Goal: Task Accomplishment & Management: Use online tool/utility

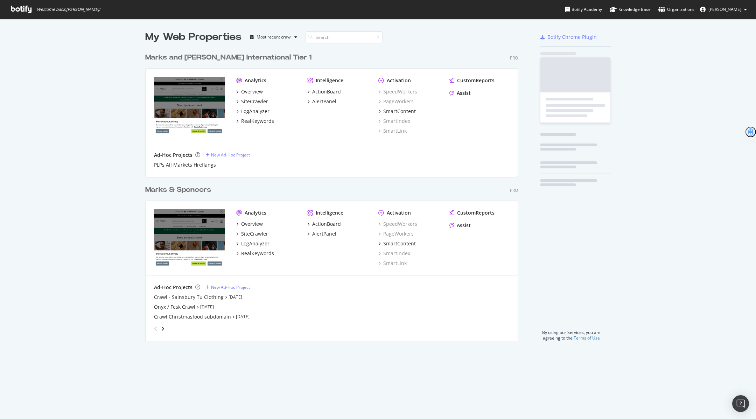
scroll to position [297, 378]
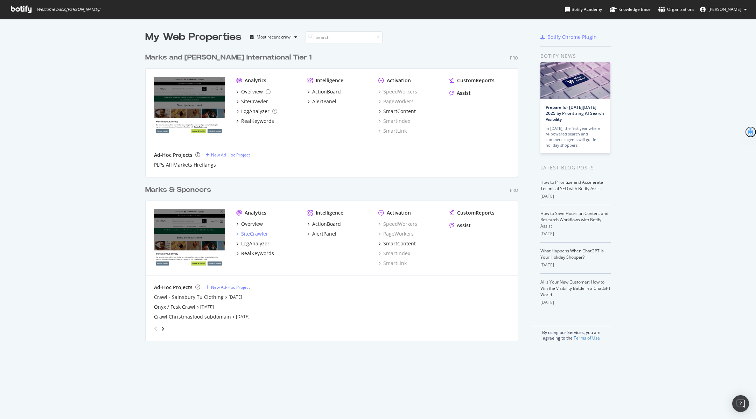
click at [250, 233] on div "SiteCrawler" at bounding box center [254, 233] width 27 height 7
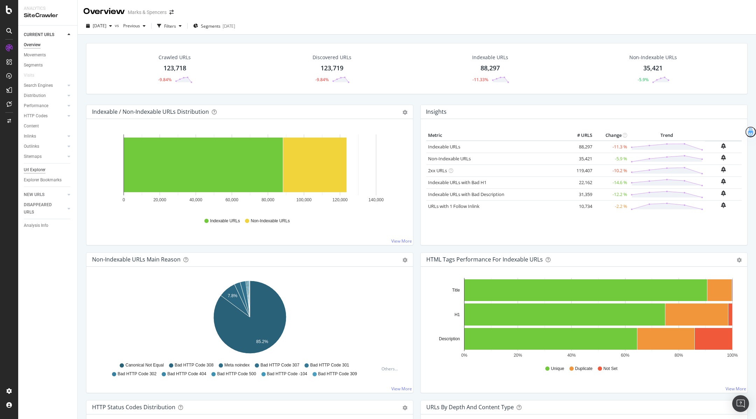
click at [40, 171] on div "Url Explorer" at bounding box center [35, 169] width 22 height 7
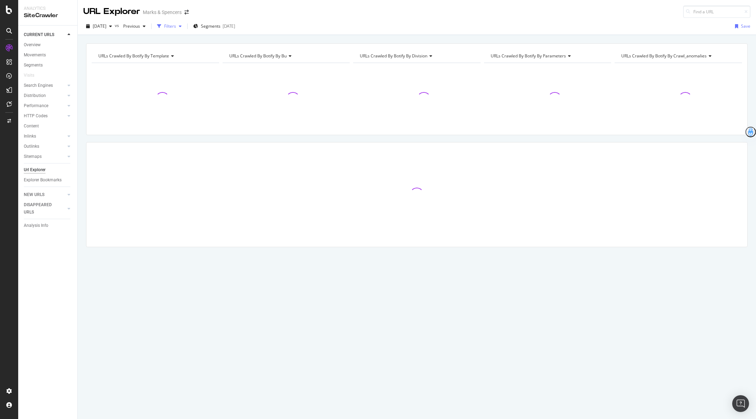
click at [185, 28] on div "Filters" at bounding box center [169, 26] width 30 height 11
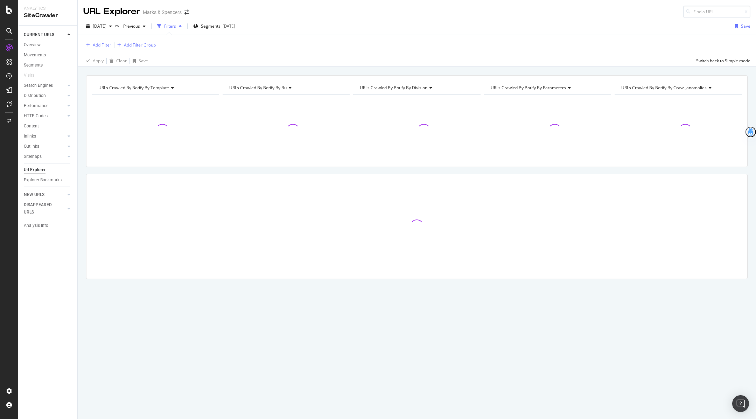
click at [99, 43] on div "Add Filter" at bounding box center [102, 45] width 19 height 6
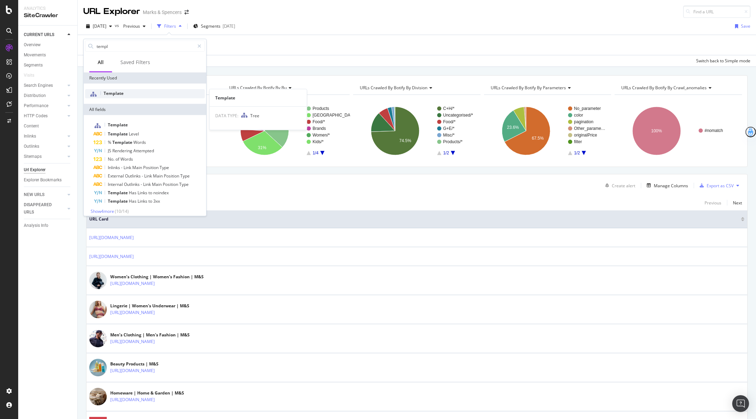
type input "templ"
click at [123, 92] on span "Template" at bounding box center [114, 93] width 20 height 6
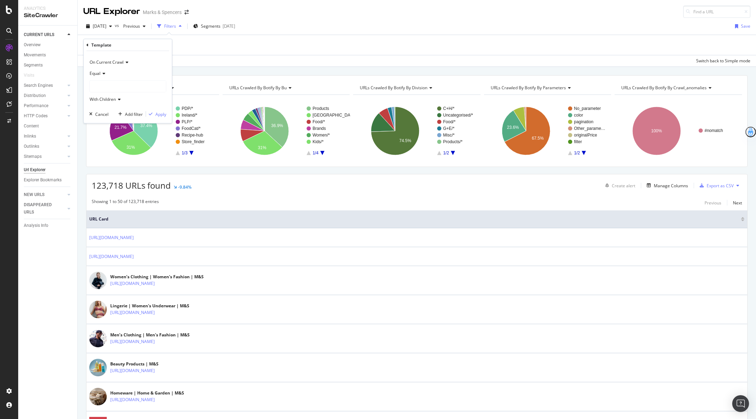
click at [101, 84] on div at bounding box center [128, 86] width 76 height 11
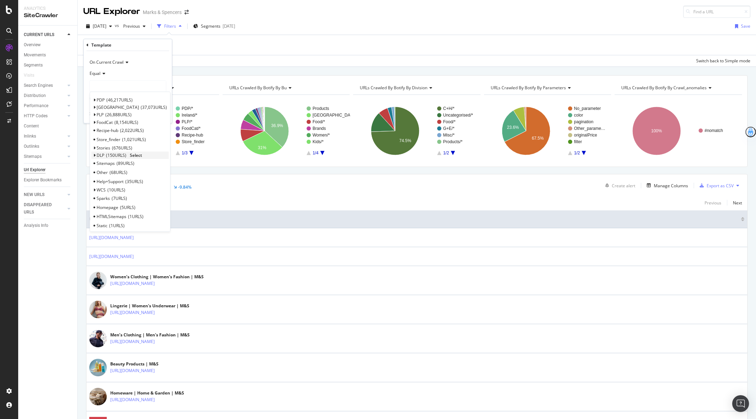
click at [137, 154] on span "Select" at bounding box center [136, 155] width 12 height 6
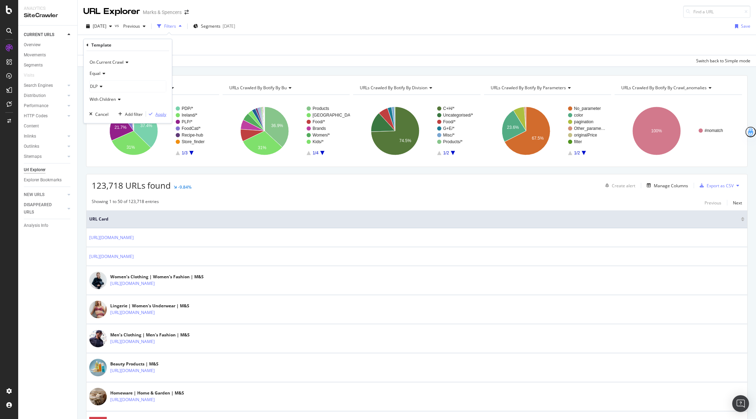
click at [152, 111] on div "Apply" at bounding box center [156, 114] width 20 height 6
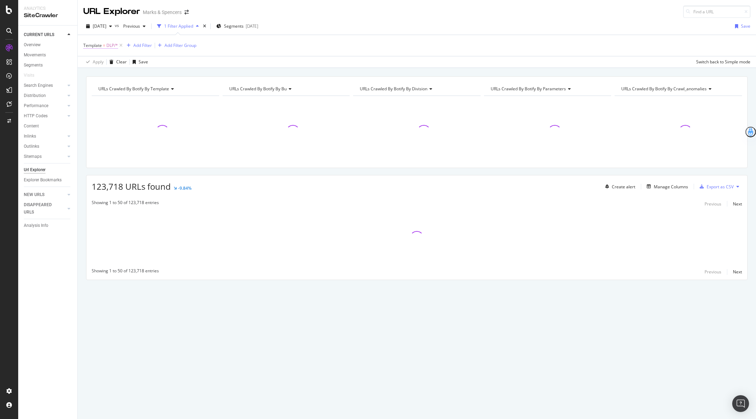
click at [105, 46] on span "Template = DLP/*" at bounding box center [100, 45] width 35 height 6
click at [90, 44] on div "Template" at bounding box center [127, 44] width 83 height 12
click at [87, 44] on icon at bounding box center [87, 44] width 2 height 4
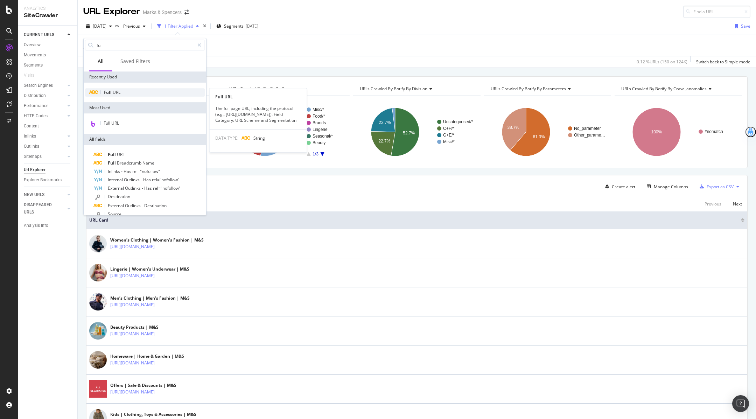
type input "full"
click at [147, 90] on div "Full URL" at bounding box center [145, 92] width 120 height 8
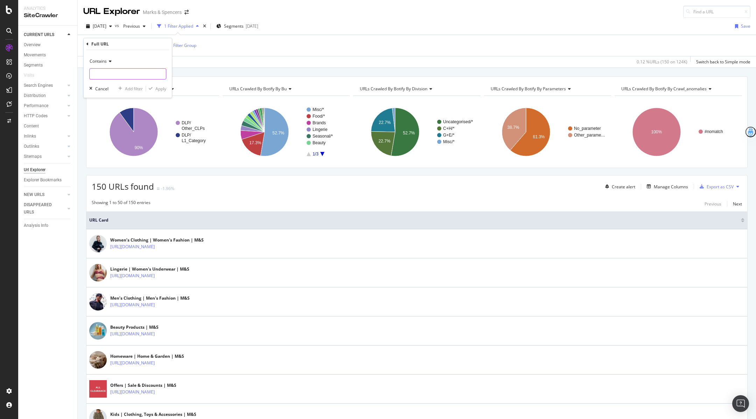
click at [132, 69] on input "text" at bounding box center [128, 73] width 76 height 11
type input "/c/"
click at [155, 91] on div "Apply" at bounding box center [156, 88] width 20 height 6
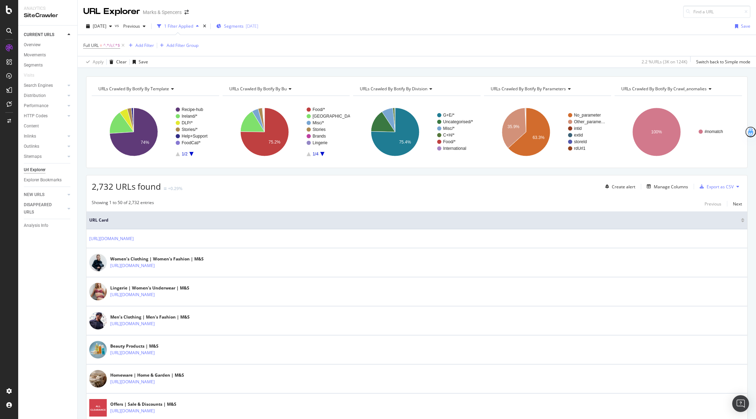
click at [258, 27] on div "[DATE]" at bounding box center [252, 26] width 13 height 6
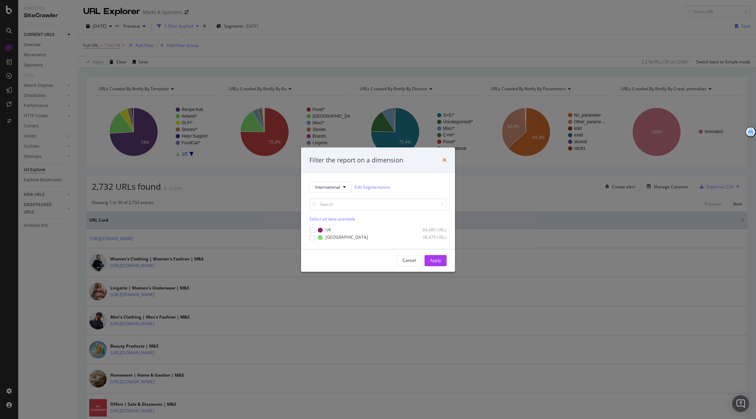
click at [444, 160] on icon "times" at bounding box center [445, 161] width 4 height 6
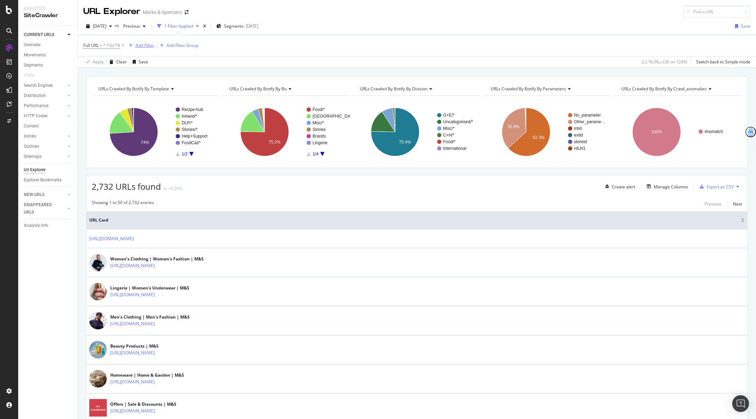
click at [147, 48] on div "Add Filter" at bounding box center [140, 46] width 28 height 8
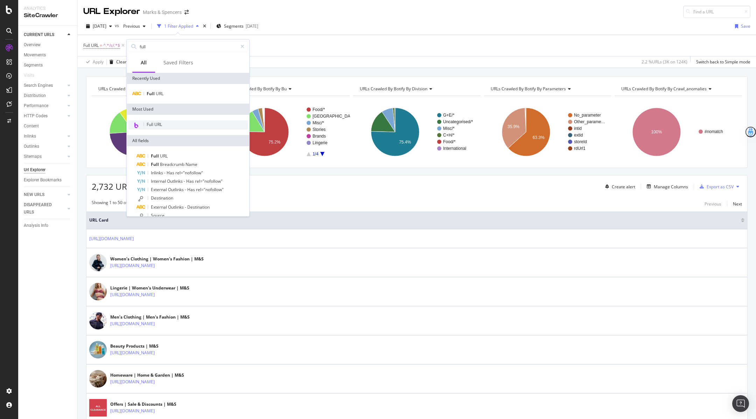
click at [151, 126] on span "Full URL" at bounding box center [154, 125] width 15 height 6
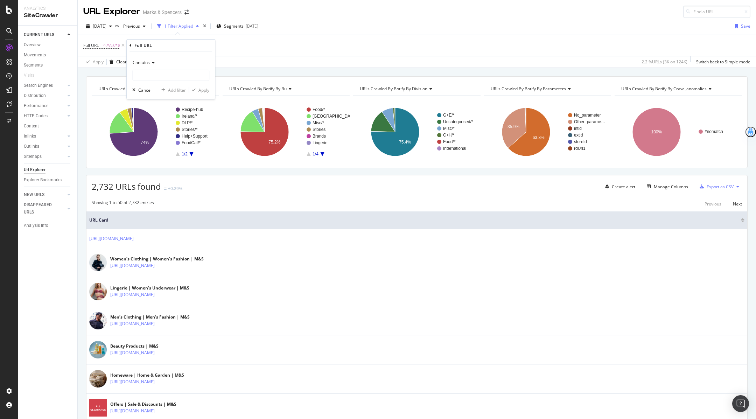
click at [153, 64] on icon at bounding box center [152, 63] width 5 height 4
click at [153, 140] on span "Doesn't contain" at bounding box center [151, 141] width 30 height 6
click at [145, 73] on input "text" at bounding box center [171, 75] width 76 height 11
type input "f"
type input "cooking"
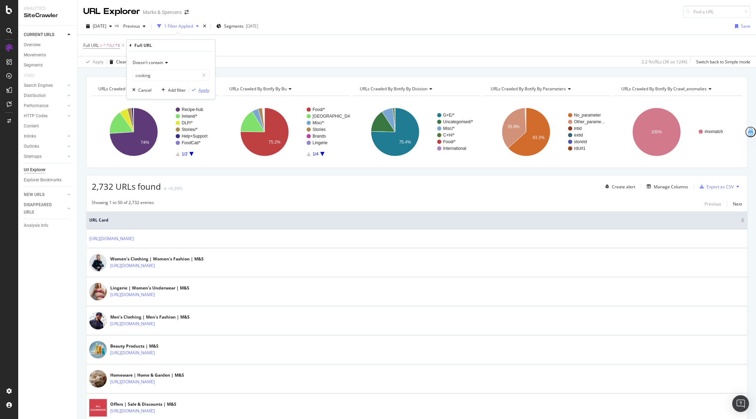
click at [202, 89] on div "Apply" at bounding box center [204, 90] width 11 height 6
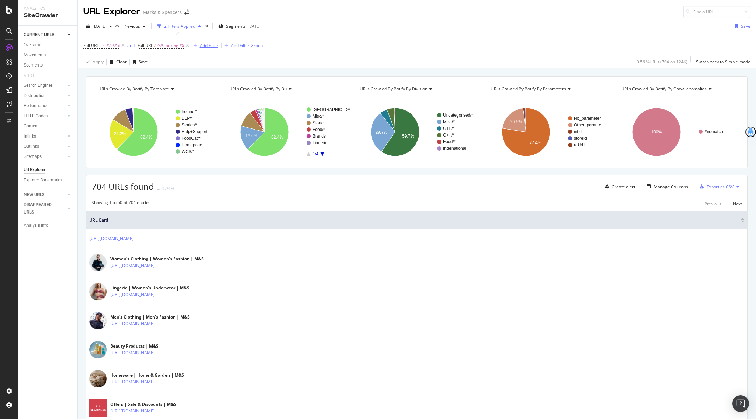
click at [210, 44] on div "Add Filter" at bounding box center [209, 45] width 19 height 6
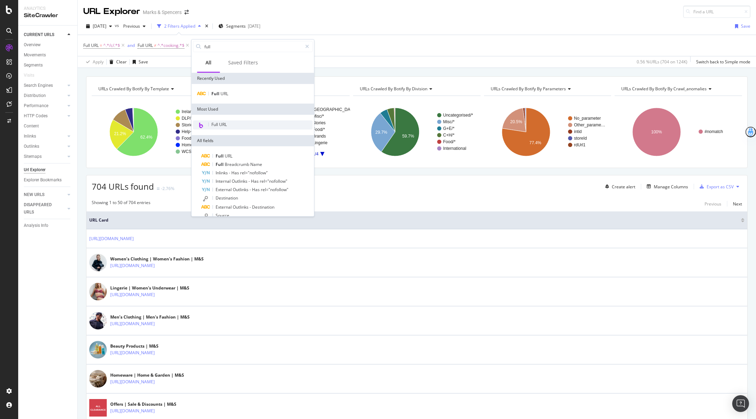
click at [222, 124] on span "Full URL" at bounding box center [218, 125] width 15 height 6
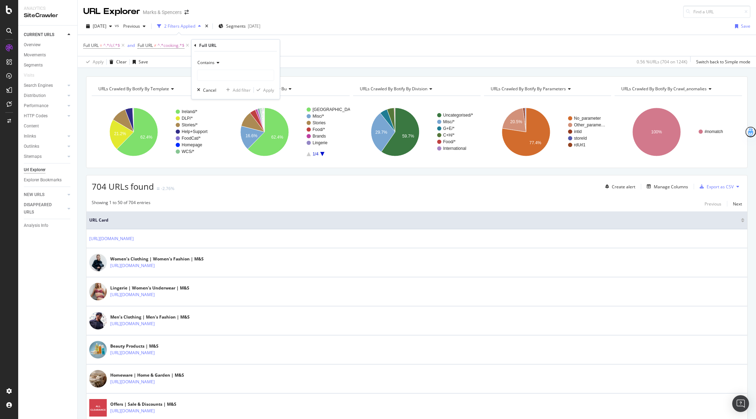
click at [216, 61] on icon at bounding box center [217, 63] width 5 height 4
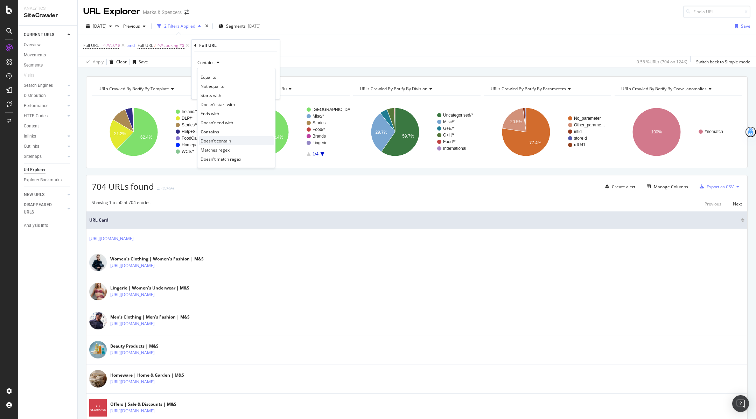
click at [223, 141] on span "Doesn't contain" at bounding box center [216, 141] width 30 height 6
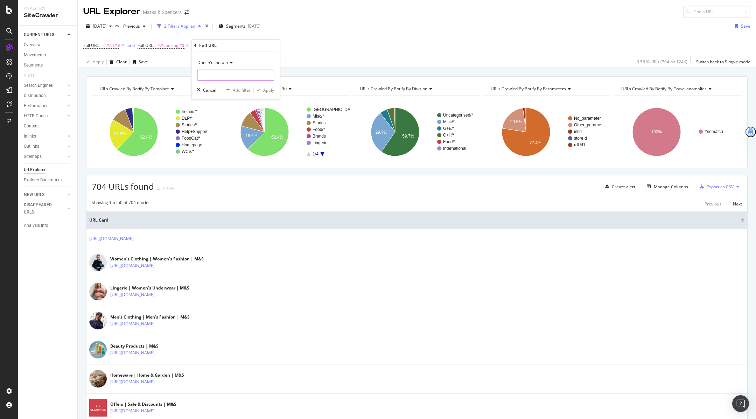
click at [220, 78] on input "text" at bounding box center [235, 75] width 76 height 11
type input "help"
click at [268, 89] on div "Apply" at bounding box center [268, 90] width 11 height 6
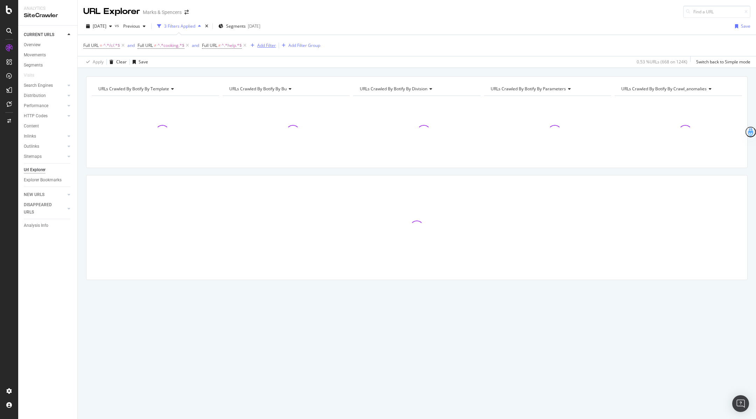
click at [271, 47] on div "Add Filter" at bounding box center [266, 45] width 19 height 6
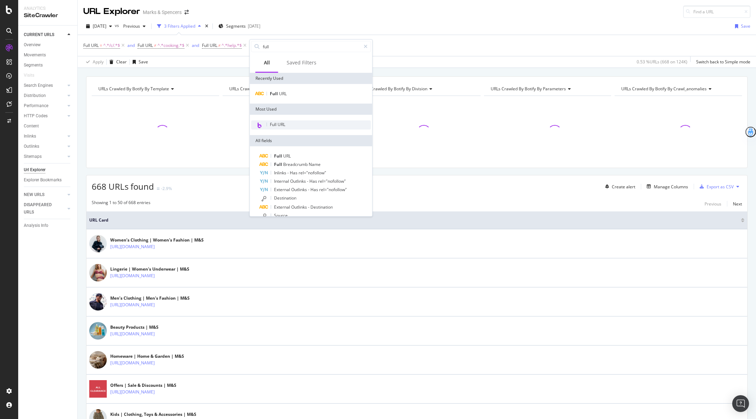
click at [278, 123] on span "Full URL" at bounding box center [277, 125] width 15 height 6
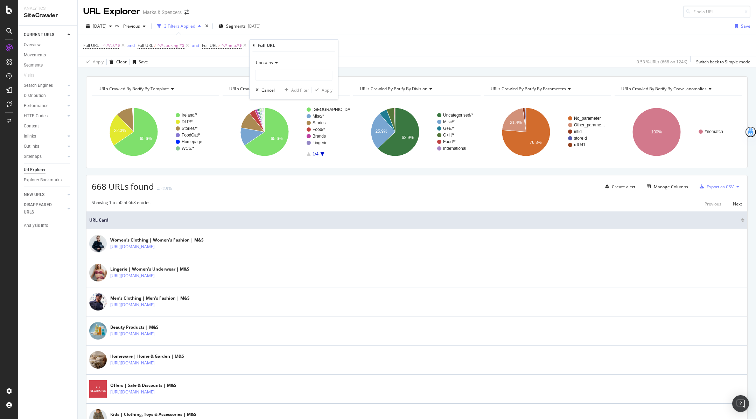
click at [272, 61] on span "Contains" at bounding box center [264, 63] width 17 height 6
click at [275, 143] on span "Doesn't contain" at bounding box center [274, 141] width 30 height 6
click at [280, 79] on input "text" at bounding box center [294, 75] width 76 height 11
type input "style-and"
click at [324, 89] on div "Apply" at bounding box center [327, 90] width 11 height 6
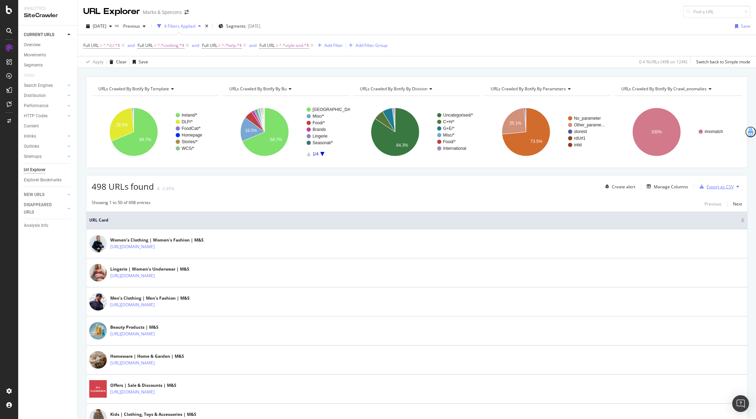
click at [726, 184] on div "Export as CSV" at bounding box center [720, 187] width 27 height 6
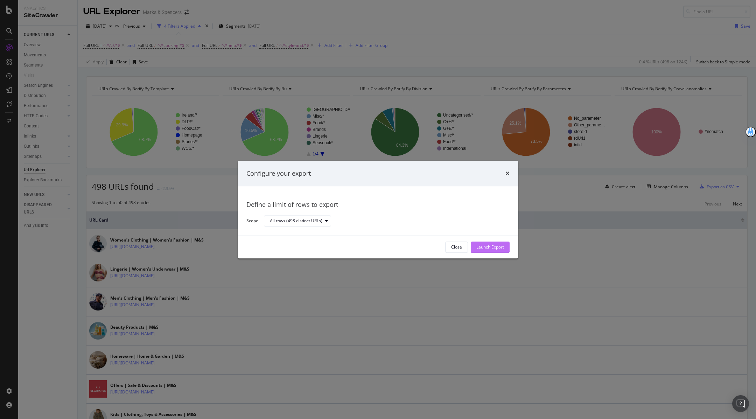
click at [483, 248] on div "Launch Export" at bounding box center [491, 247] width 28 height 6
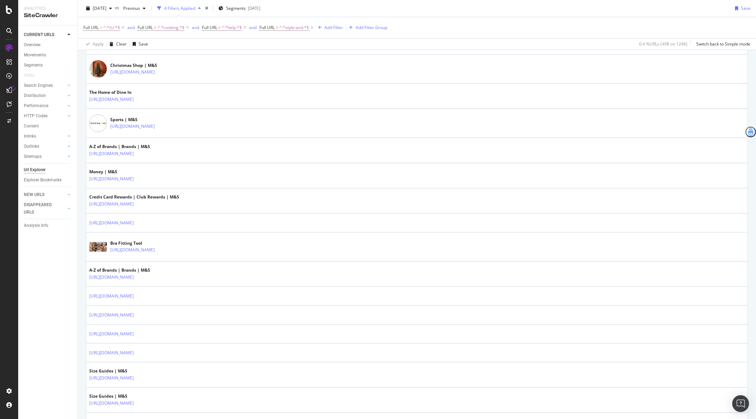
scroll to position [1135, 0]
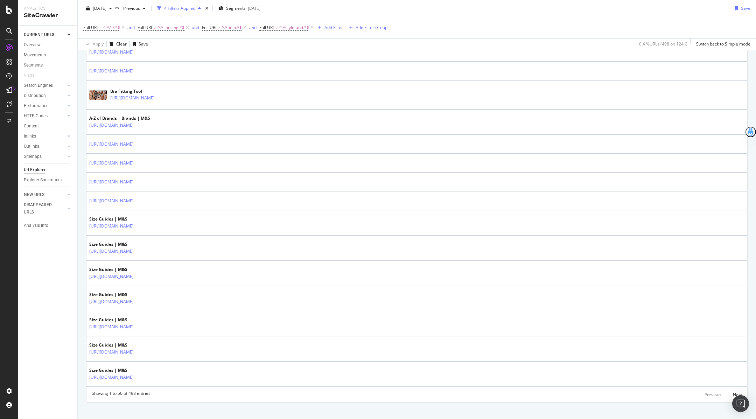
click at [737, 392] on div "Next" at bounding box center [737, 395] width 9 height 6
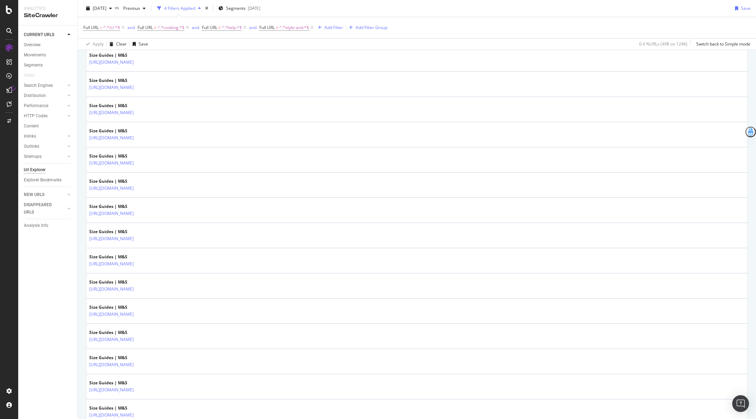
scroll to position [1091, 0]
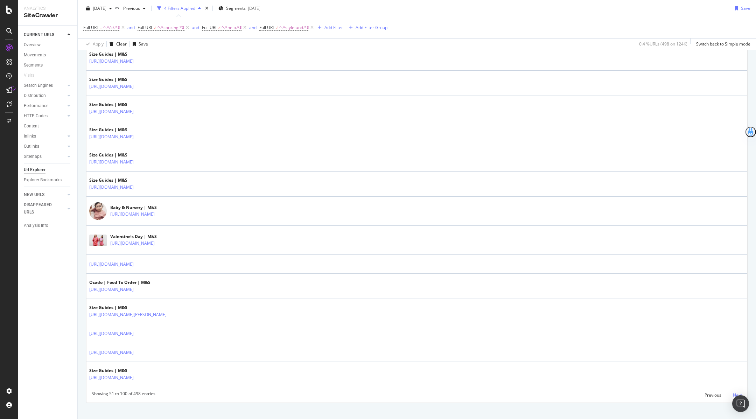
click at [741, 392] on div "Next" at bounding box center [737, 395] width 9 height 6
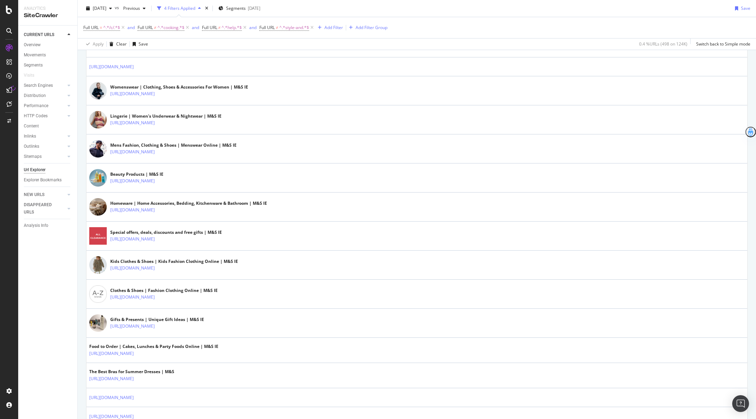
scroll to position [972, 0]
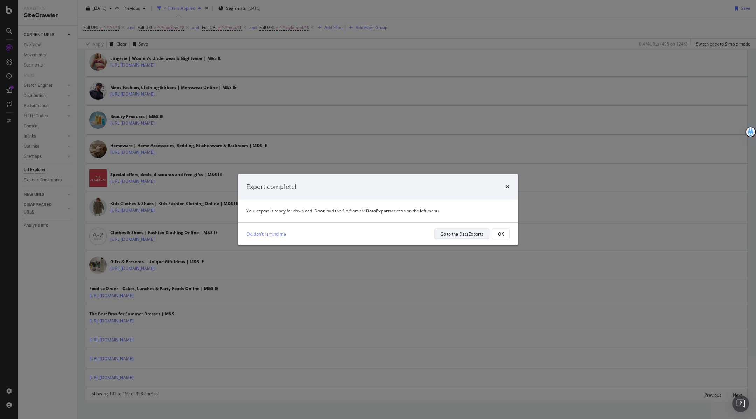
click at [464, 231] on div "Go to the DataExports" at bounding box center [462, 234] width 43 height 6
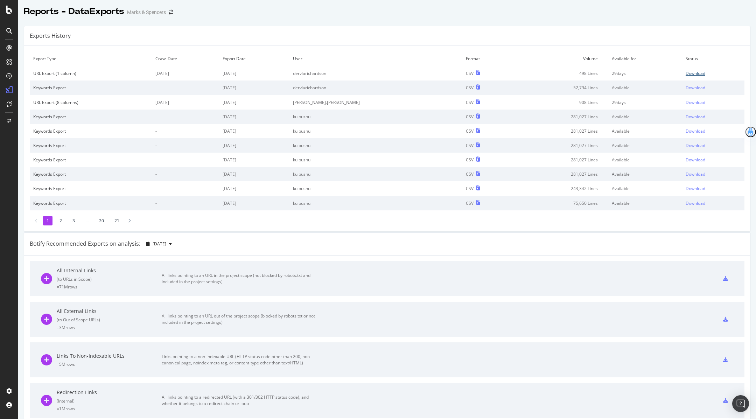
click at [699, 71] on div "Download" at bounding box center [696, 73] width 20 height 6
click at [8, 7] on icon at bounding box center [9, 10] width 6 height 8
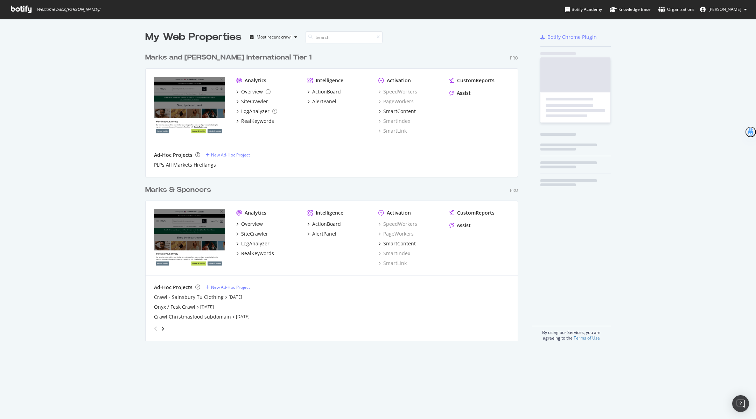
scroll to position [419, 756]
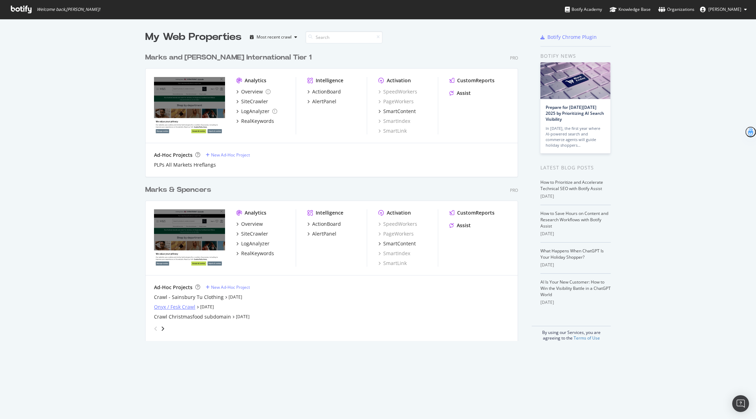
click at [170, 308] on div "Onyx / Fesk Crawl" at bounding box center [174, 307] width 41 height 7
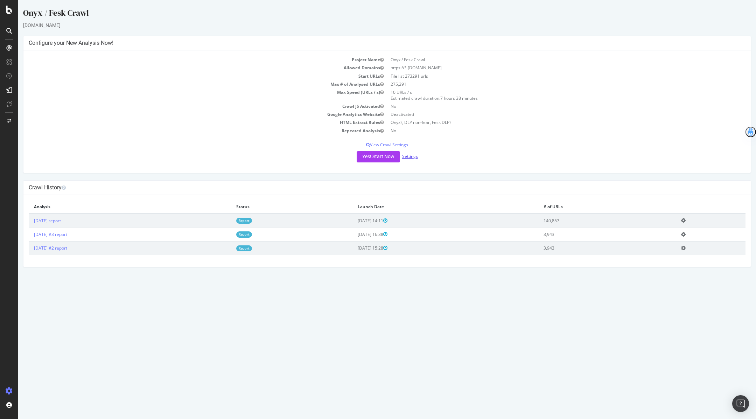
click at [416, 157] on link "Settings" at bounding box center [410, 156] width 16 height 6
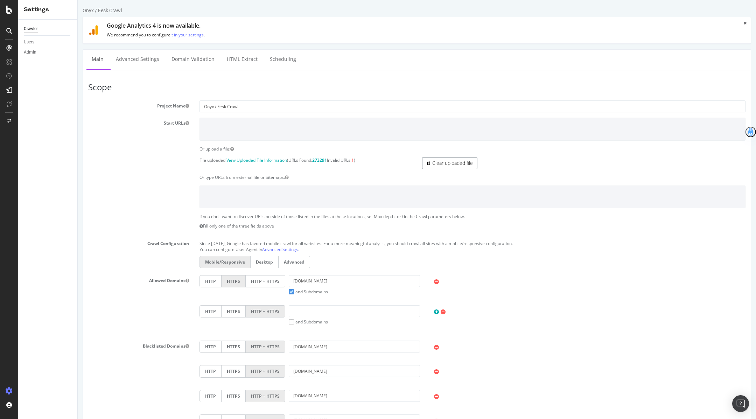
click at [444, 162] on link "Clear uploaded file" at bounding box center [449, 163] width 55 height 12
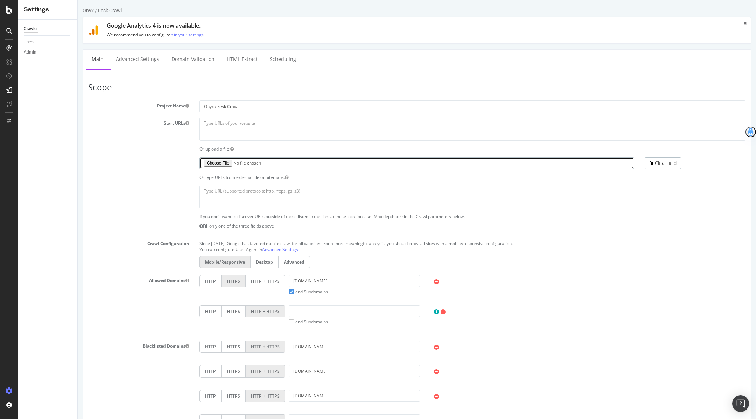
click at [209, 159] on input "file" at bounding box center [417, 163] width 435 height 12
type input "C:\fakepath\crawl list [DATE].txt"
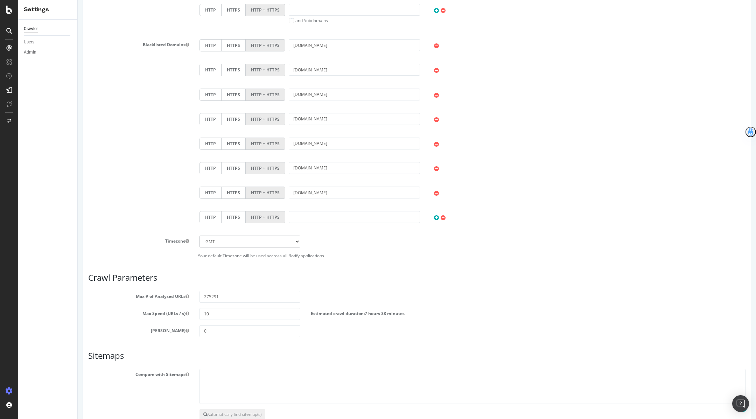
scroll to position [340, 0]
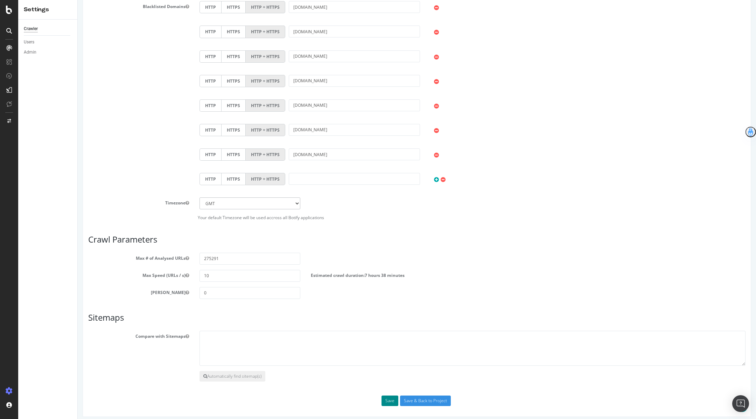
click at [387, 396] on button "Save" at bounding box center [390, 401] width 17 height 11
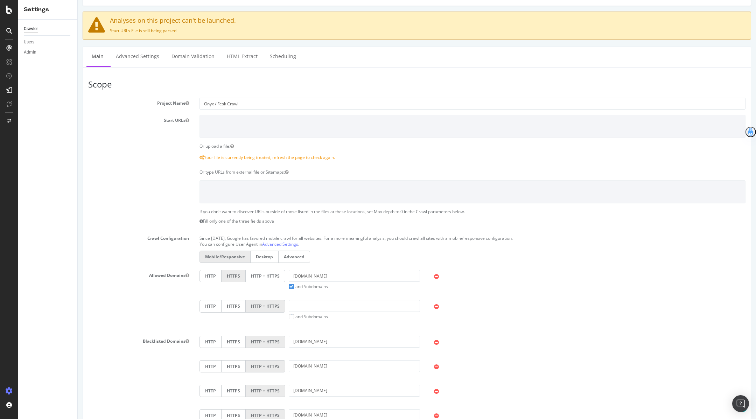
scroll to position [396, 0]
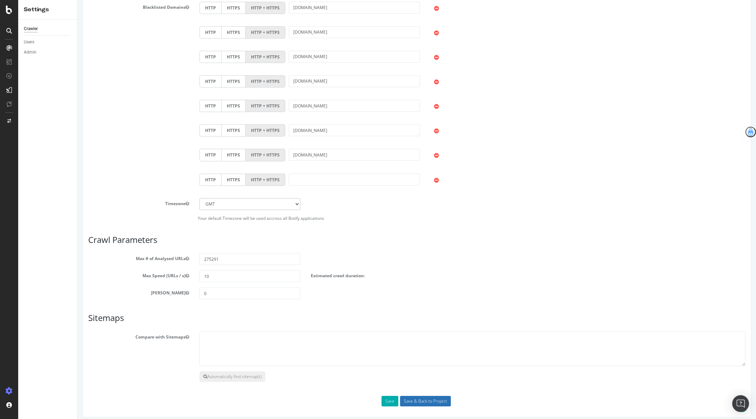
click at [426, 401] on input "Save & Back to Project" at bounding box center [425, 401] width 51 height 11
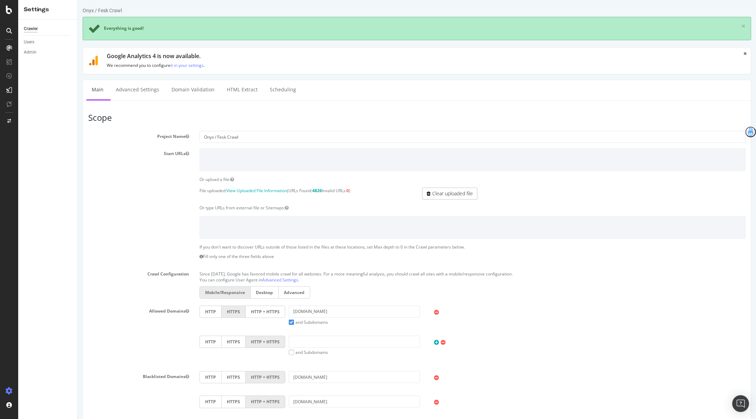
click at [321, 189] on strong "4826" at bounding box center [317, 191] width 10 height 6
copy strong "4826"
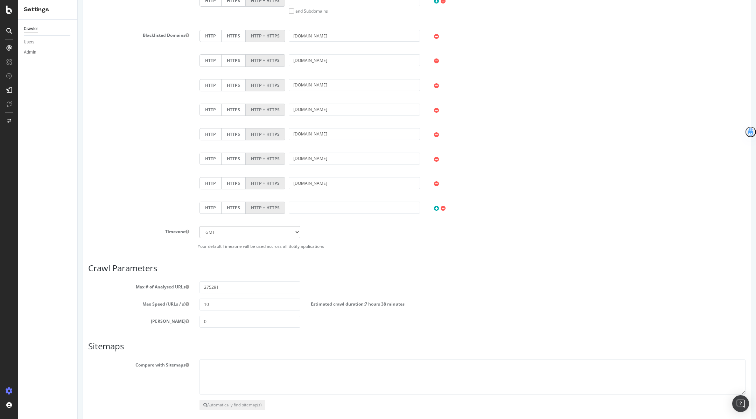
scroll to position [369, 0]
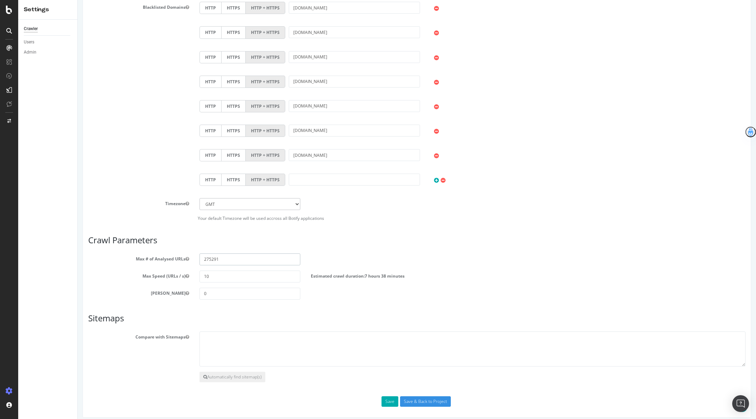
click at [224, 258] on input "275291" at bounding box center [250, 260] width 101 height 12
drag, startPoint x: 221, startPoint y: 258, endPoint x: 167, endPoint y: 256, distance: 53.9
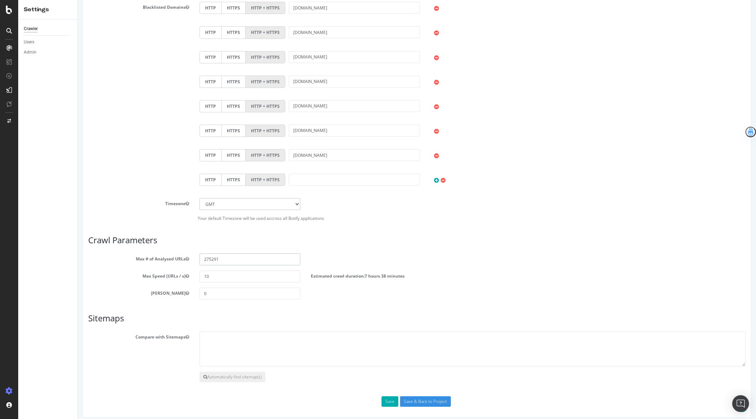
click at [167, 256] on div "Max # of Analysed URLs 275291" at bounding box center [417, 260] width 668 height 12
paste input "4826"
drag, startPoint x: 217, startPoint y: 256, endPoint x: 206, endPoint y: 255, distance: 11.2
click at [206, 255] on input "4826" at bounding box center [250, 260] width 101 height 12
type input "4"
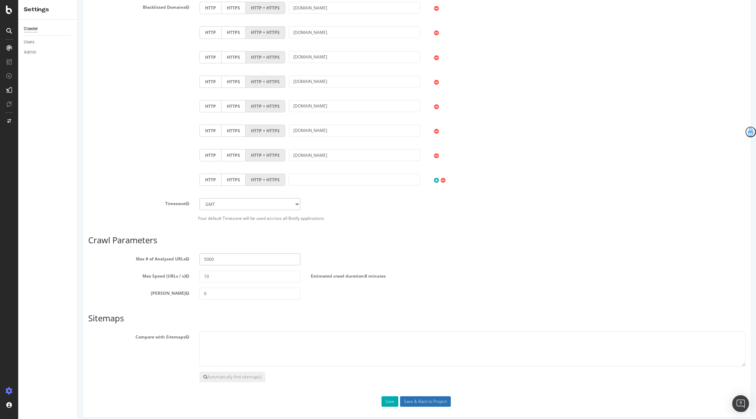
type input "5000"
click at [412, 397] on input "Save & Back to Project" at bounding box center [425, 401] width 51 height 11
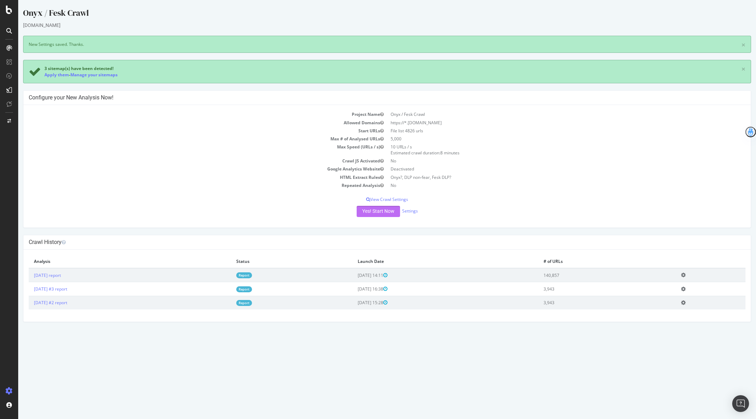
click at [365, 208] on button "Yes! Start Now" at bounding box center [378, 211] width 43 height 11
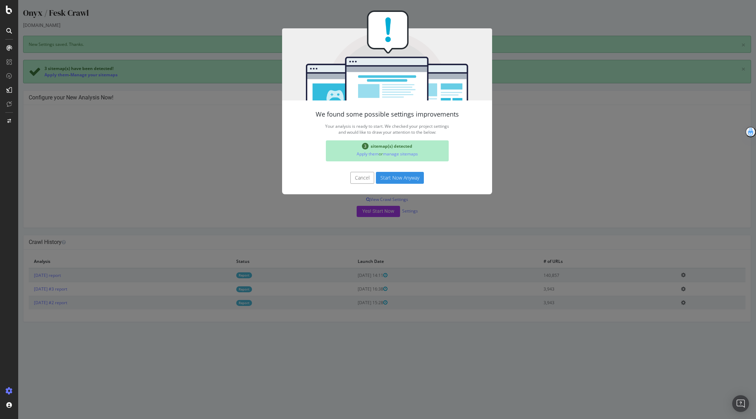
click at [414, 177] on button "Start Now Anyway" at bounding box center [400, 178] width 48 height 12
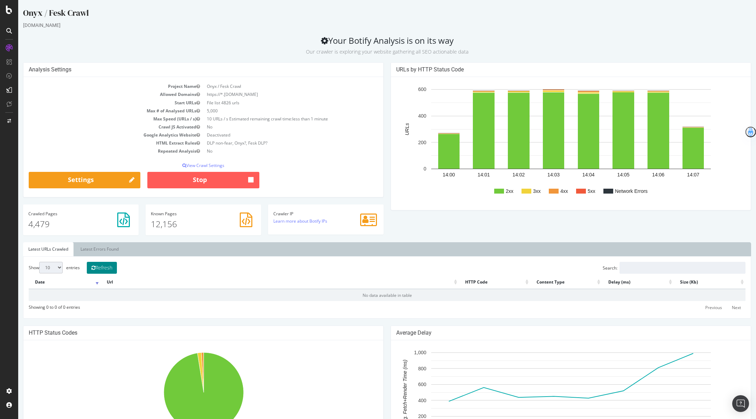
click at [98, 262] on button "Refresh" at bounding box center [102, 268] width 30 height 12
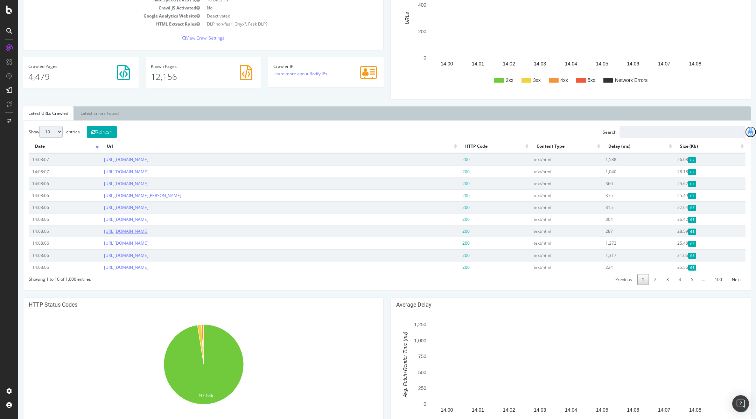
scroll to position [132, 0]
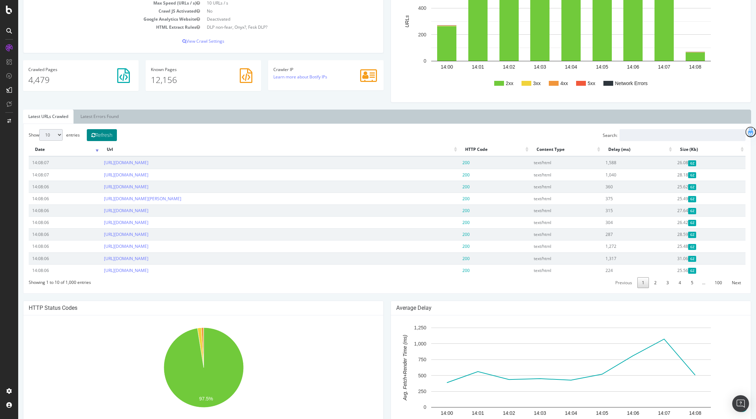
click at [101, 130] on button "Refresh" at bounding box center [102, 135] width 30 height 12
click at [4, 6] on div at bounding box center [9, 10] width 17 height 8
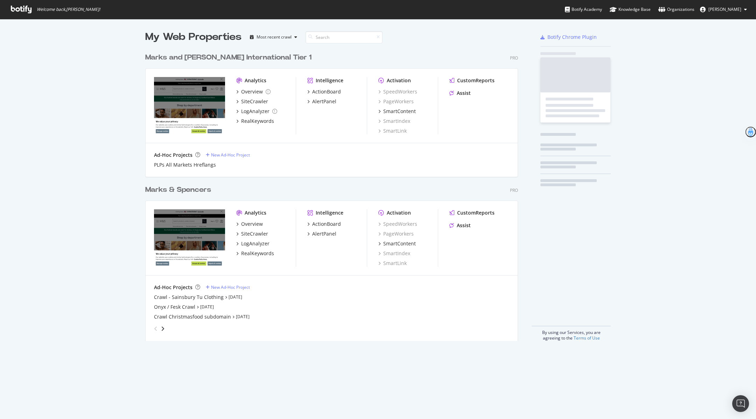
scroll to position [419, 756]
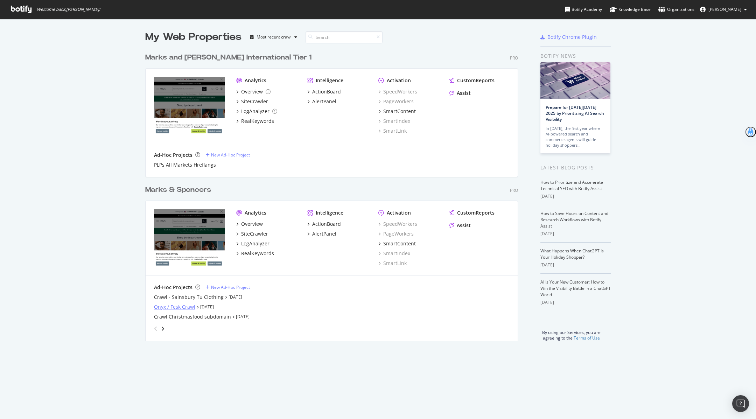
click at [160, 309] on div "Onyx / Fesk Crawl" at bounding box center [174, 307] width 41 height 7
